Goal: Information Seeking & Learning: Learn about a topic

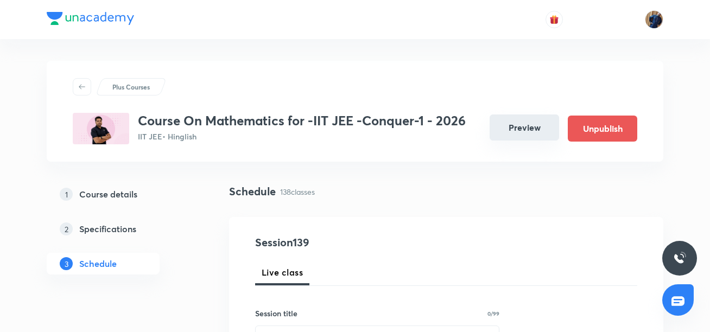
click at [529, 119] on button "Preview" at bounding box center [525, 128] width 70 height 26
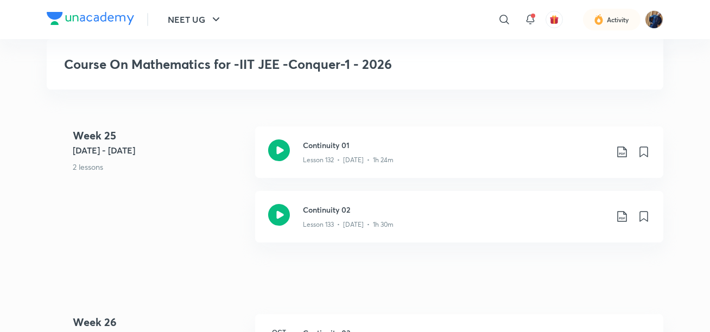
scroll to position [10296, 0]
click at [621, 154] on icon at bounding box center [622, 152] width 13 height 13
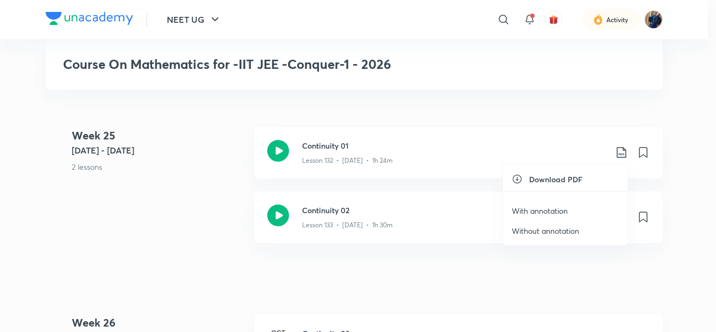
click at [555, 207] on p "With annotation" at bounding box center [539, 210] width 56 height 11
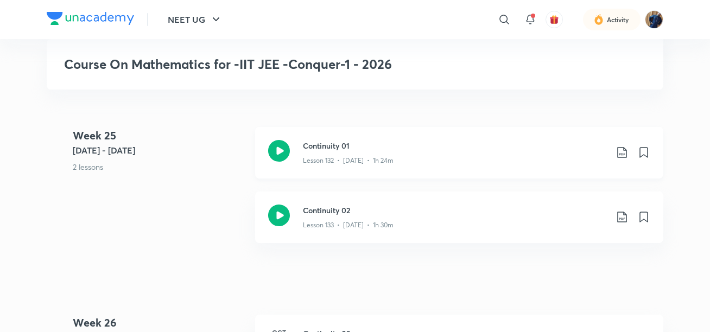
click at [281, 147] on icon at bounding box center [279, 151] width 22 height 22
